Goal: Information Seeking & Learning: Learn about a topic

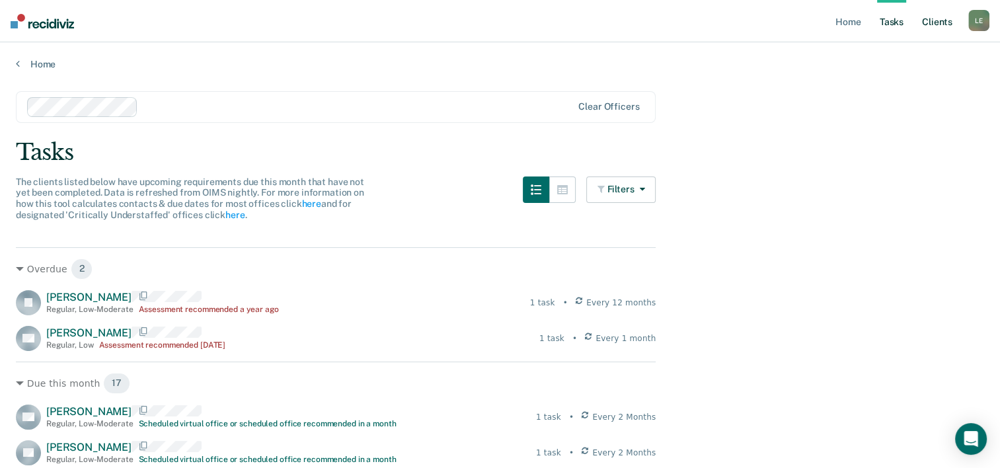
click at [946, 26] on link "Client s" at bounding box center [937, 21] width 36 height 42
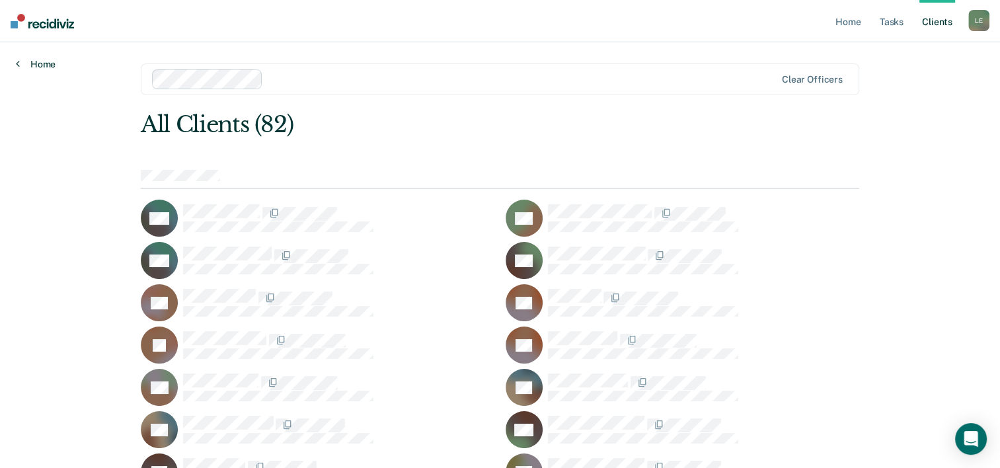
click at [51, 63] on link "Home" at bounding box center [36, 64] width 40 height 12
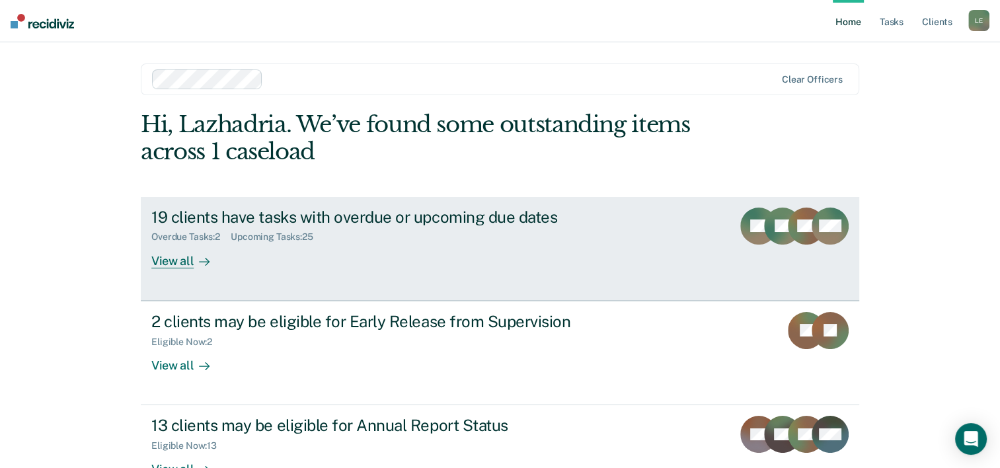
scroll to position [40, 0]
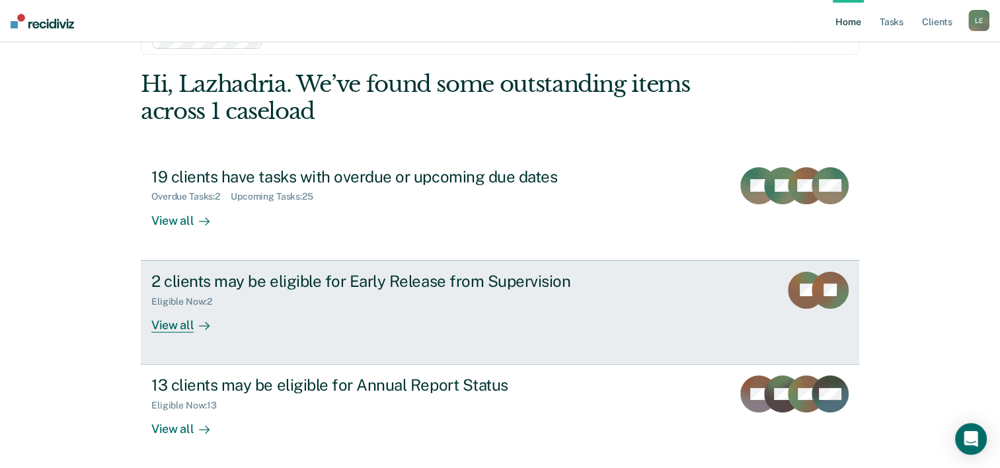
click at [441, 280] on div "2 clients may be eligible for Early Release from Supervision" at bounding box center [383, 281] width 464 height 19
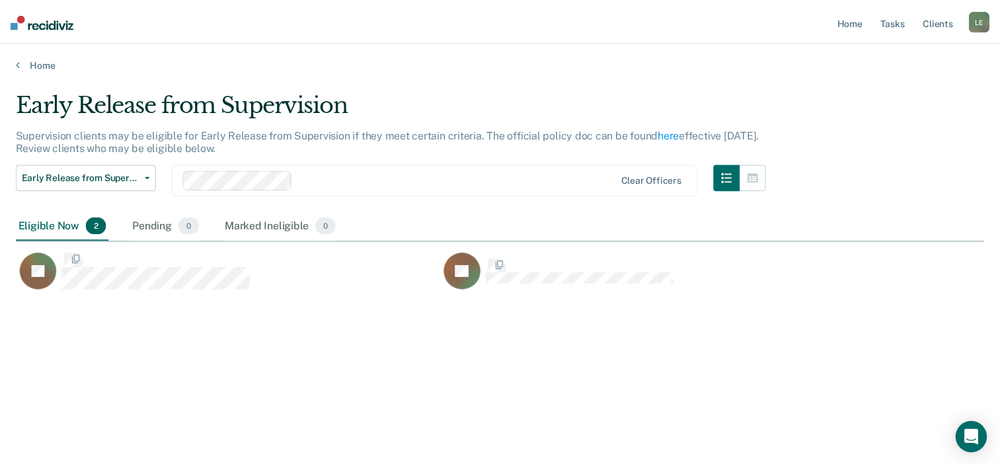
scroll to position [267, 968]
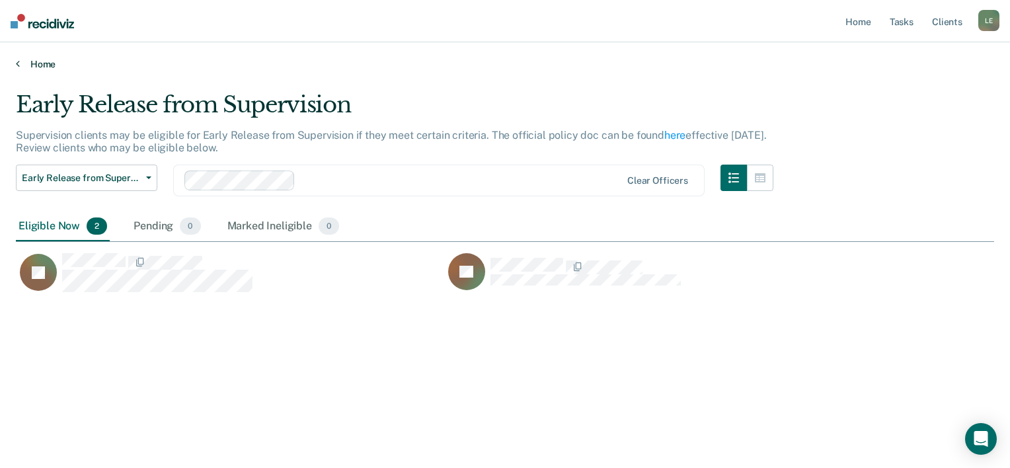
click at [52, 58] on link "Home" at bounding box center [505, 64] width 978 height 12
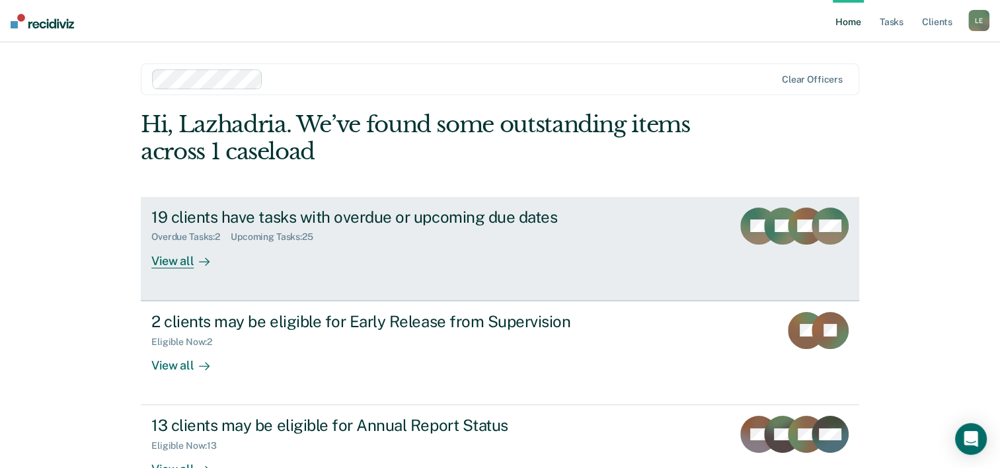
click at [194, 259] on div at bounding box center [202, 260] width 16 height 15
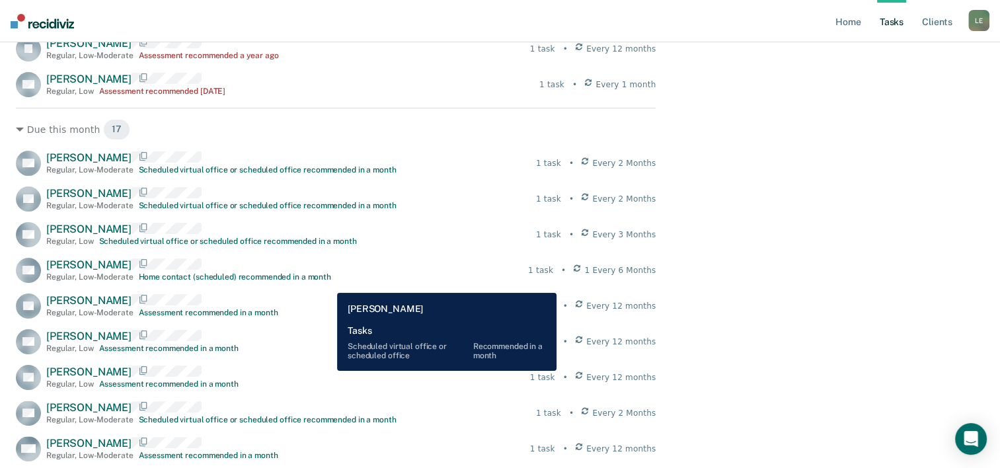
scroll to position [255, 0]
